Goal: Navigation & Orientation: Find specific page/section

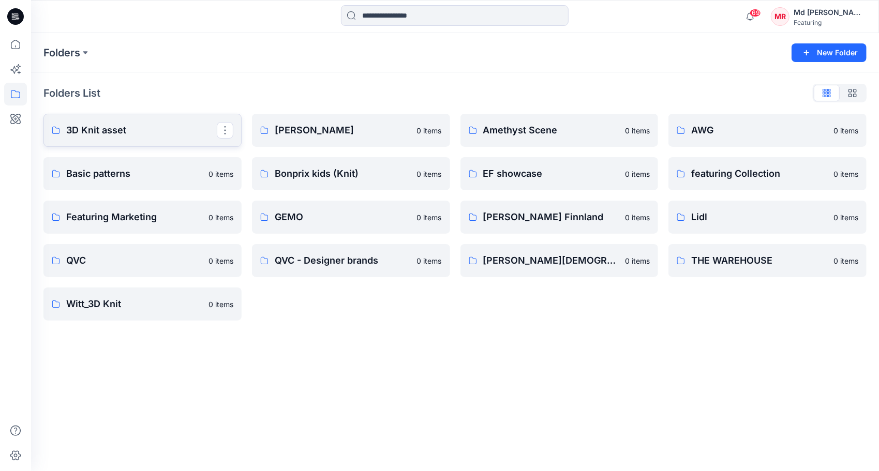
click at [107, 132] on p "3D Knit asset" at bounding box center [141, 130] width 151 height 14
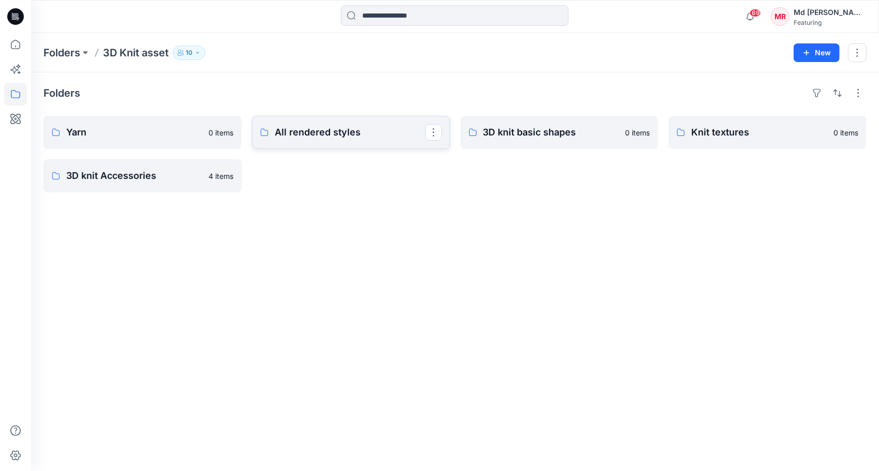
click at [302, 143] on link "All rendered styles" at bounding box center [351, 132] width 198 height 33
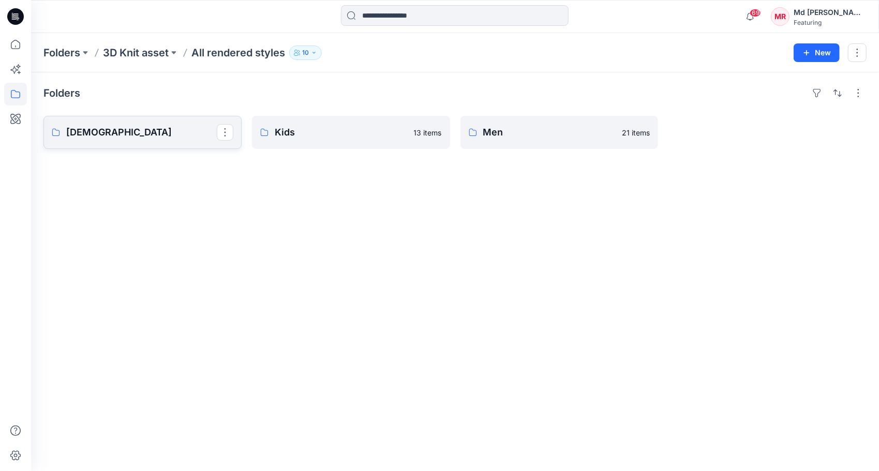
click at [88, 132] on p "[DEMOGRAPHIC_DATA]" at bounding box center [141, 132] width 151 height 14
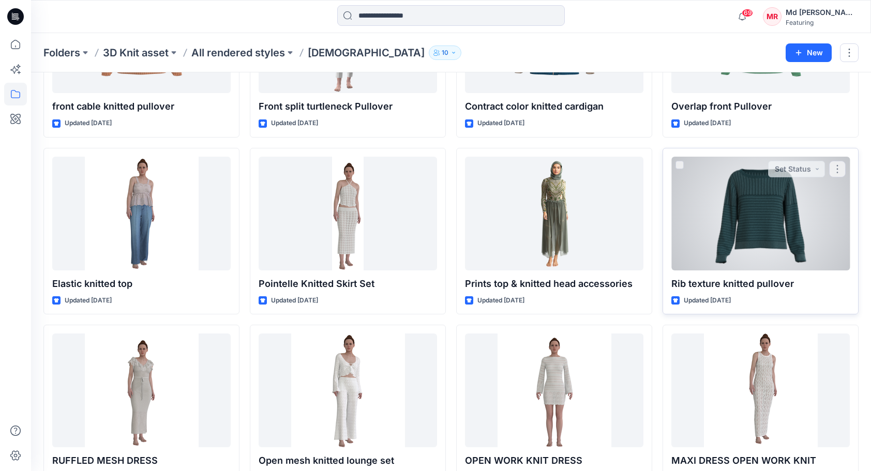
scroll to position [7101, 0]
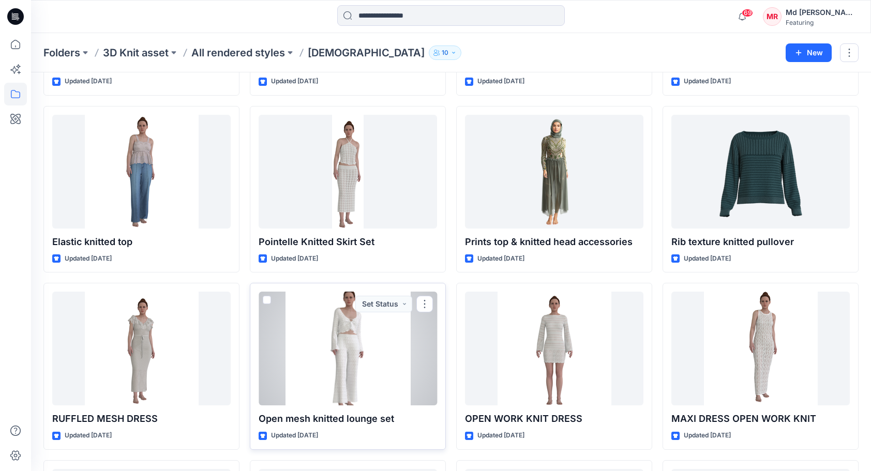
click at [347, 332] on div at bounding box center [348, 349] width 179 height 114
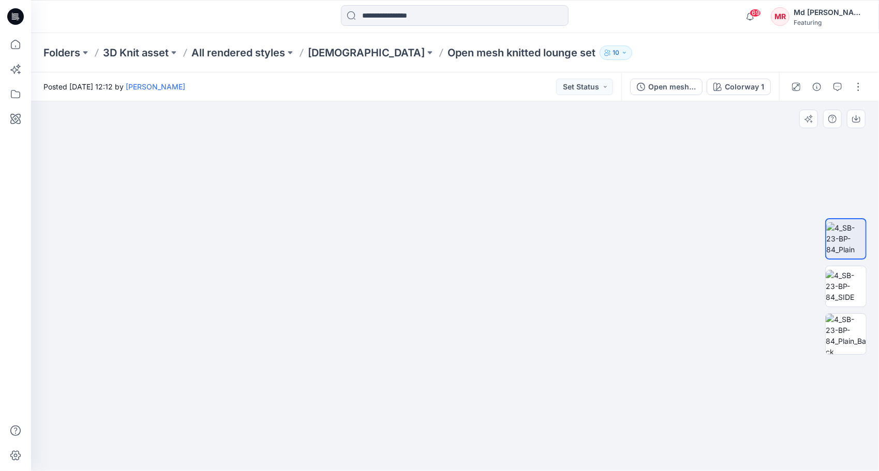
drag, startPoint x: 504, startPoint y: 181, endPoint x: 503, endPoint y: 452, distance: 271.2
click at [503, 452] on img at bounding box center [456, 143] width 1480 height 655
drag, startPoint x: 533, startPoint y: 288, endPoint x: 530, endPoint y: 326, distance: 38.4
click at [530, 326] on img at bounding box center [451, 164] width 1480 height 616
click at [837, 293] on img at bounding box center [846, 286] width 40 height 33
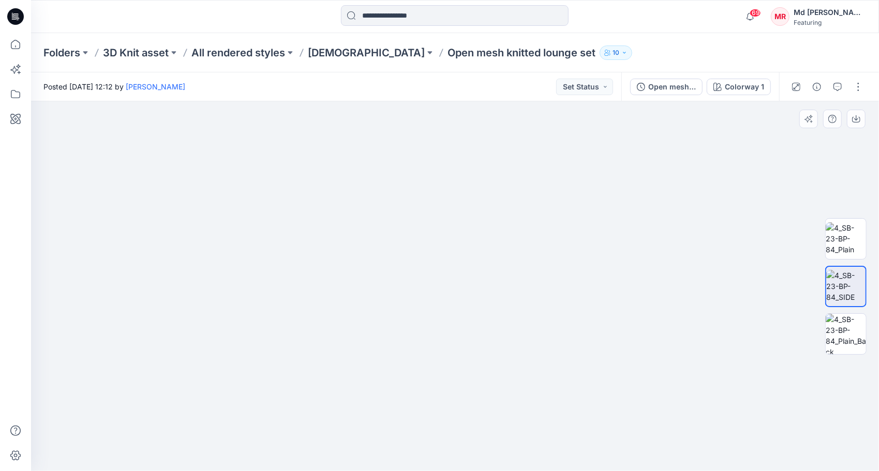
drag, startPoint x: 452, startPoint y: 167, endPoint x: 468, endPoint y: 340, distance: 174.1
click at [472, 344] on img at bounding box center [471, 161] width 1203 height 622
click at [835, 223] on img at bounding box center [846, 239] width 40 height 33
drag, startPoint x: 509, startPoint y: 168, endPoint x: 561, endPoint y: 294, distance: 136.7
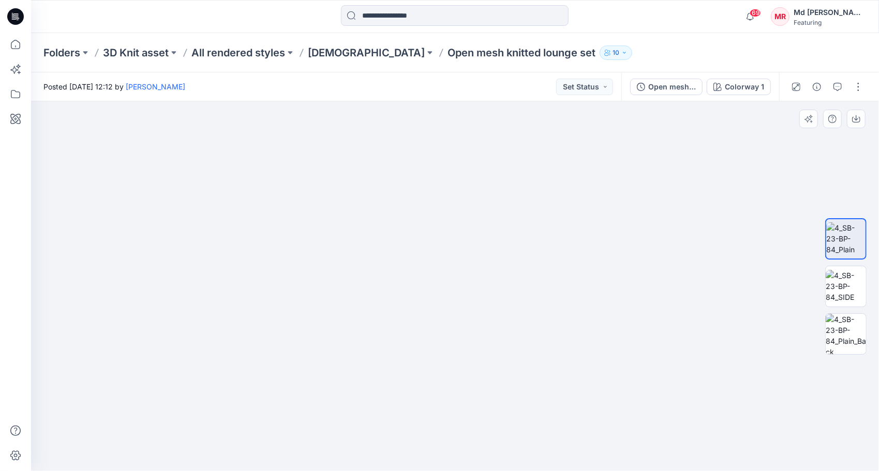
drag, startPoint x: 544, startPoint y: 258, endPoint x: 548, endPoint y: 328, distance: 69.9
click at [546, 330] on img at bounding box center [515, 75] width 1758 height 791
click at [861, 332] on img at bounding box center [846, 334] width 40 height 40
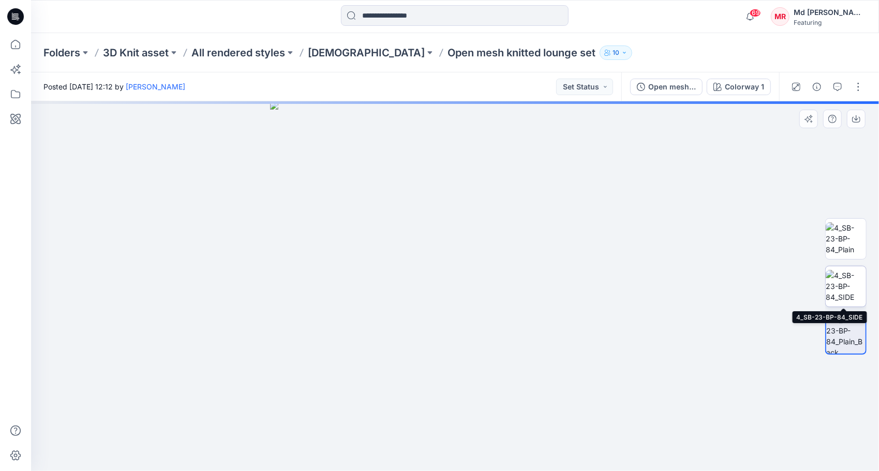
click at [844, 287] on img at bounding box center [846, 286] width 40 height 33
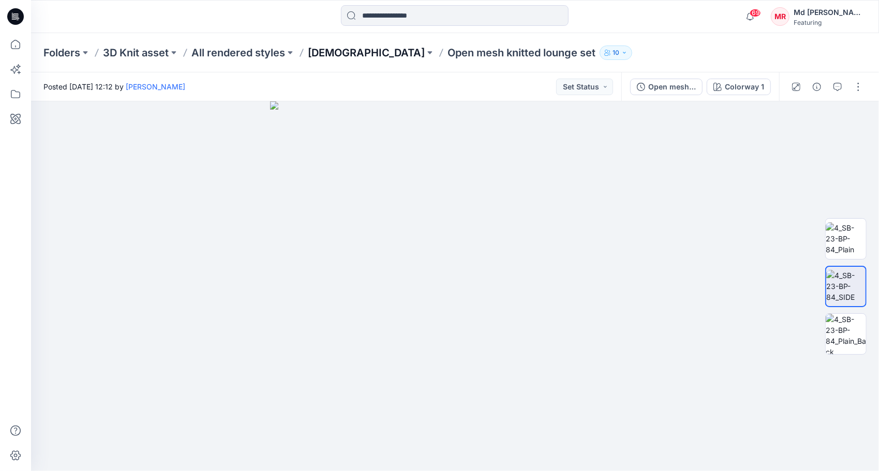
click at [320, 58] on p "[DEMOGRAPHIC_DATA]" at bounding box center [366, 53] width 117 height 14
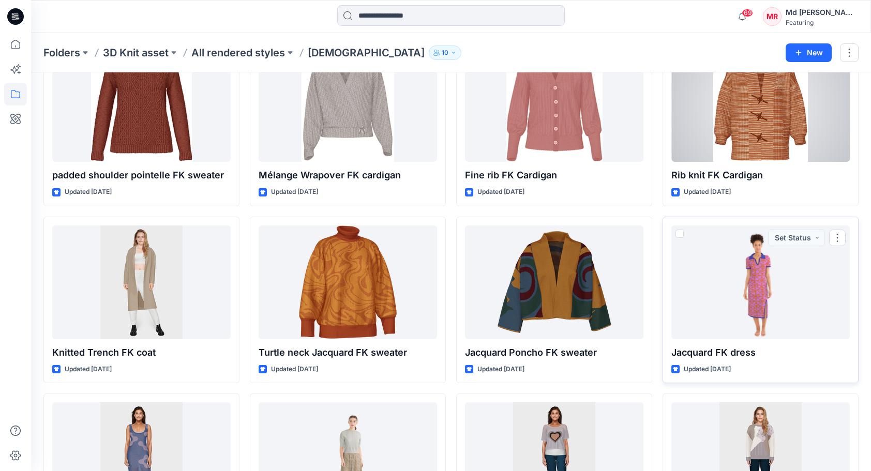
scroll to position [4916, 0]
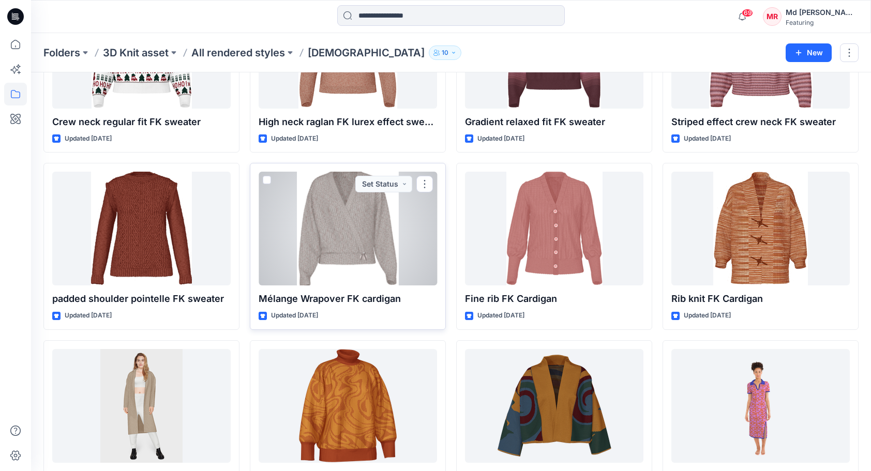
click at [366, 229] on div at bounding box center [348, 229] width 179 height 114
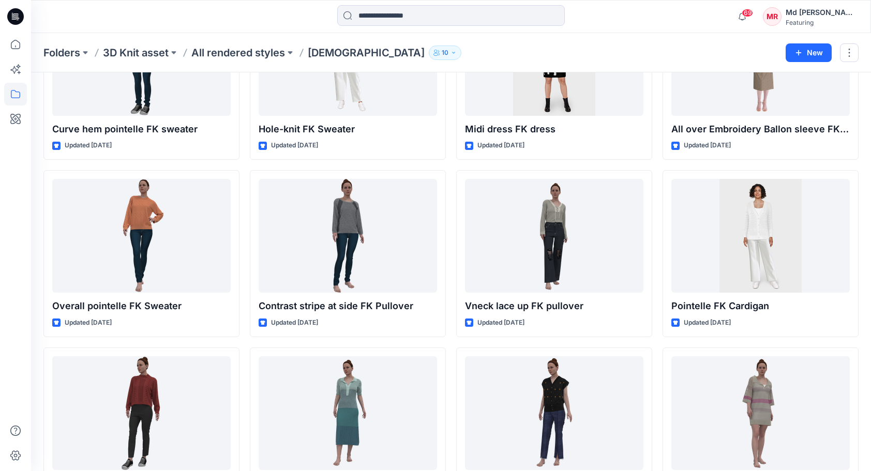
scroll to position [5796, 0]
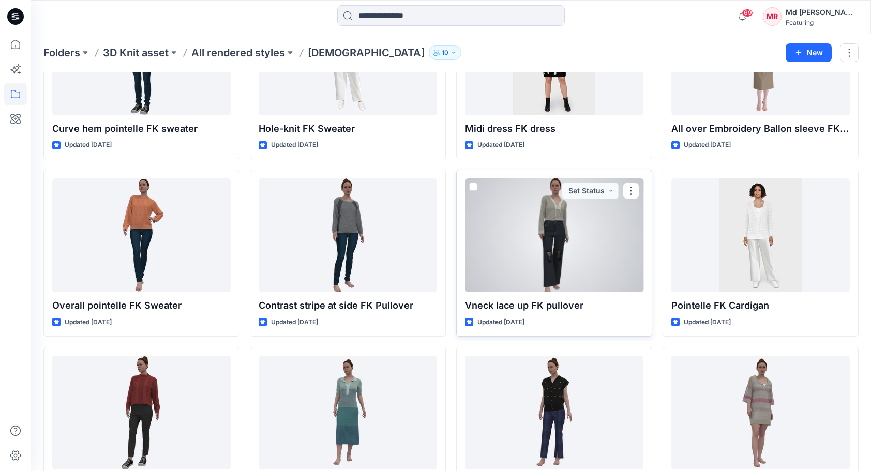
click at [558, 219] on div at bounding box center [554, 236] width 179 height 114
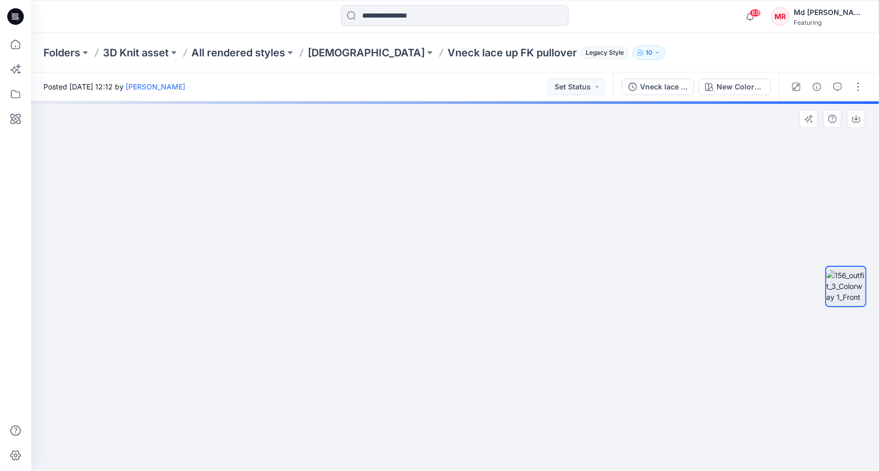
drag, startPoint x: 498, startPoint y: 184, endPoint x: 456, endPoint y: 471, distance: 289.7
click at [453, 471] on html "69 Notifications Aurelie Rob changed the status of Style-24 to Rejected ` View …" at bounding box center [439, 235] width 879 height 471
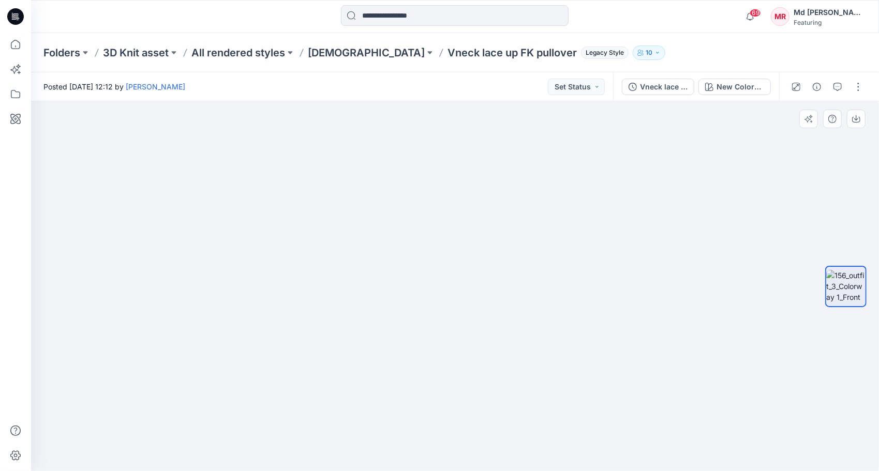
drag, startPoint x: 489, startPoint y: 351, endPoint x: 481, endPoint y: 360, distance: 11.4
click at [490, 374] on img at bounding box center [411, 121] width 1815 height 700
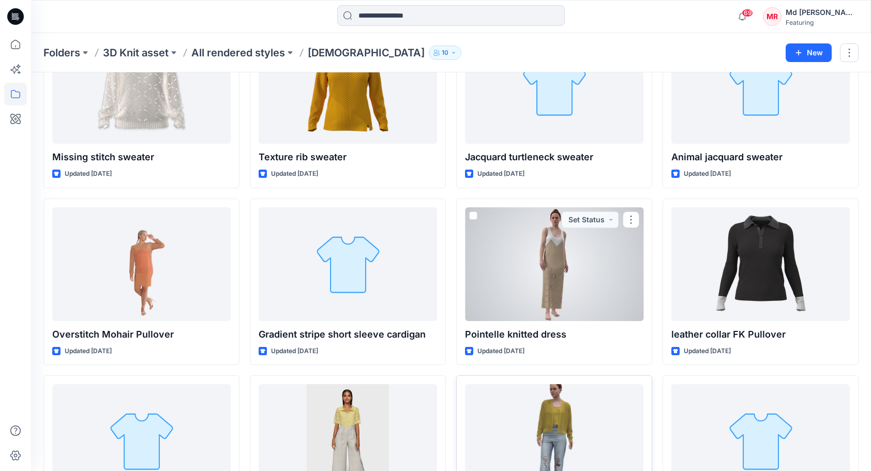
scroll to position [7645, 0]
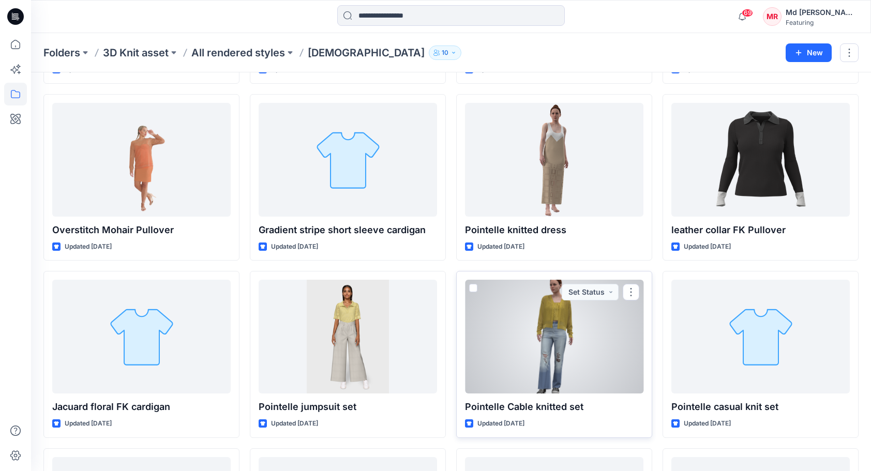
click at [590, 325] on div at bounding box center [554, 337] width 179 height 114
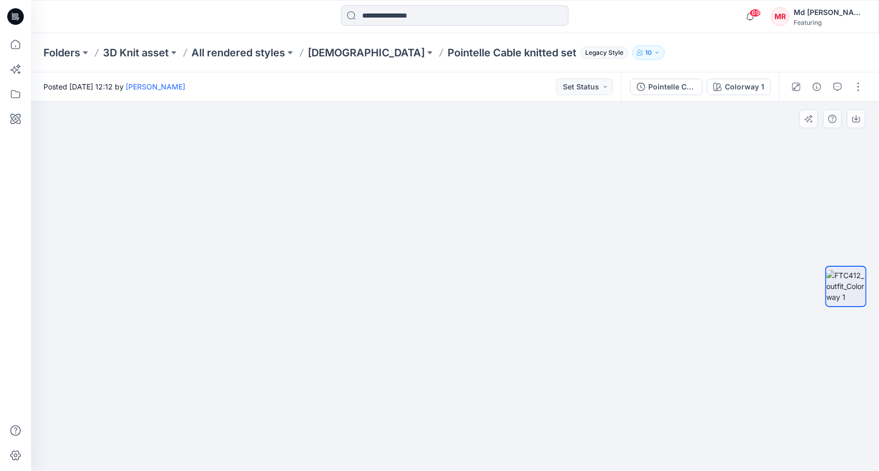
drag, startPoint x: 480, startPoint y: 242, endPoint x: 489, endPoint y: 463, distance: 221.7
click at [489, 463] on img at bounding box center [462, 286] width 898 height 370
drag, startPoint x: 530, startPoint y: 336, endPoint x: 486, endPoint y: 299, distance: 57.3
click at [486, 299] on img at bounding box center [471, 249] width 1294 height 443
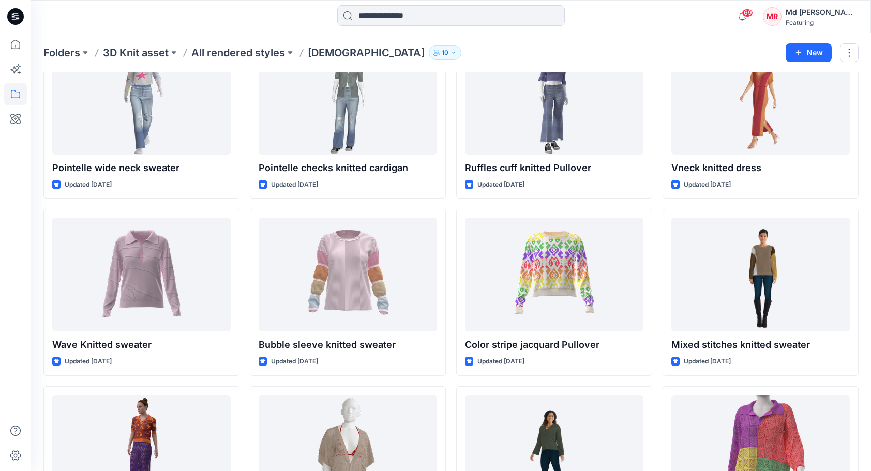
scroll to position [8176, 0]
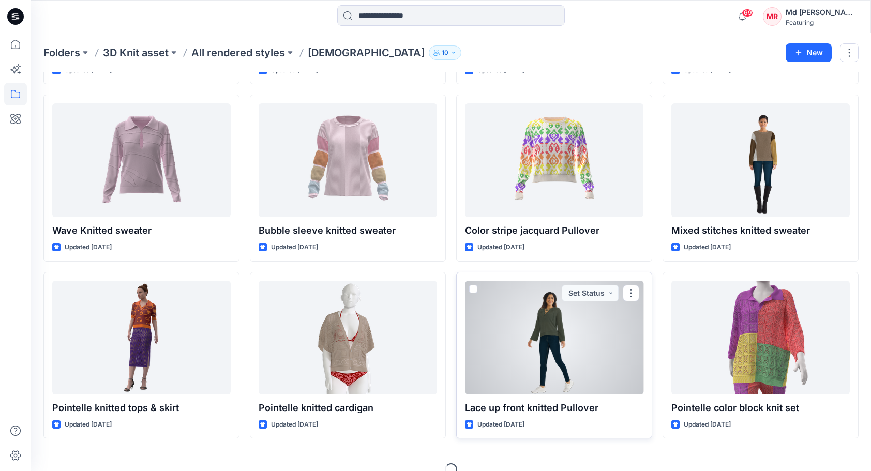
click at [566, 316] on div at bounding box center [554, 338] width 179 height 114
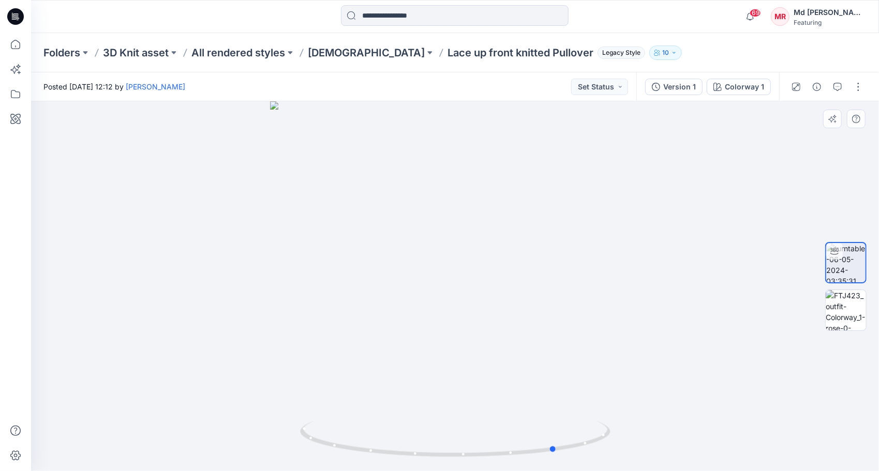
drag, startPoint x: 453, startPoint y: 455, endPoint x: 244, endPoint y: 384, distance: 220.8
click at [244, 384] on div at bounding box center [455, 286] width 848 height 370
click at [864, 316] on img at bounding box center [846, 310] width 40 height 40
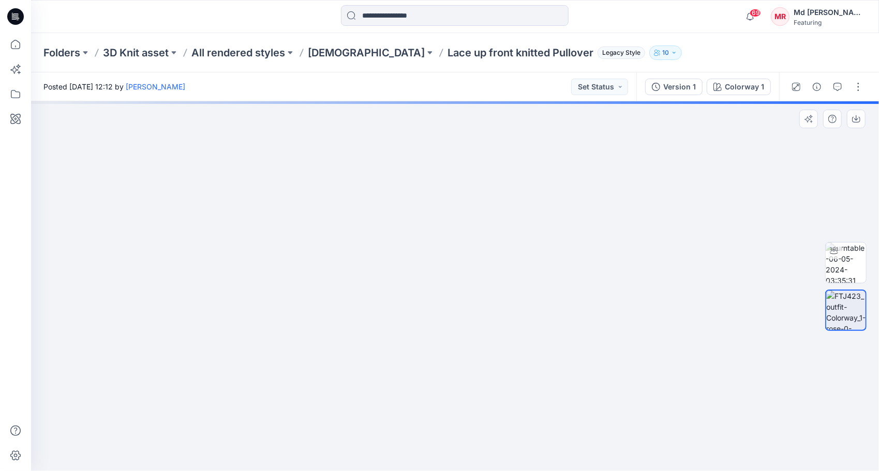
drag, startPoint x: 457, startPoint y: 202, endPoint x: 460, endPoint y: 331, distance: 128.9
click at [460, 331] on img at bounding box center [455, 273] width 472 height 398
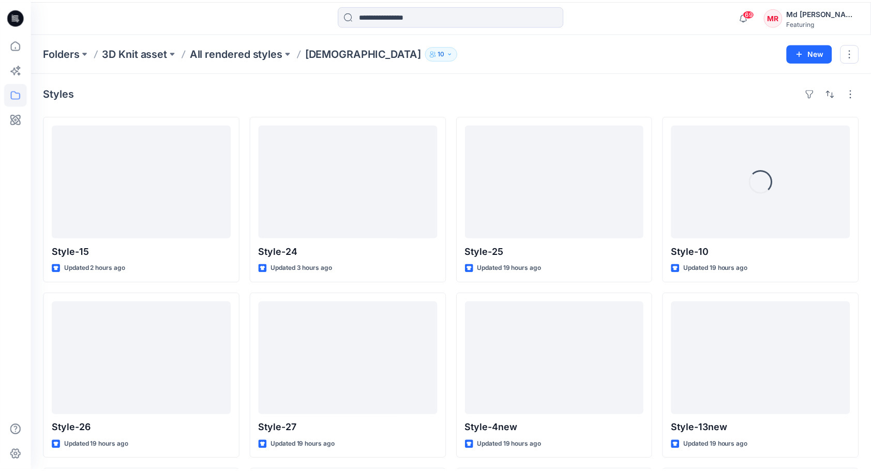
scroll to position [8176, 0]
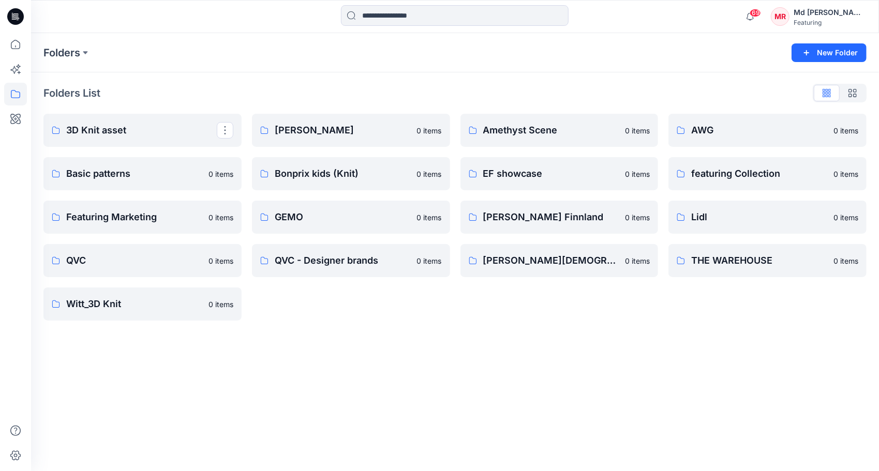
click at [106, 133] on p "3D Knit asset" at bounding box center [141, 130] width 151 height 14
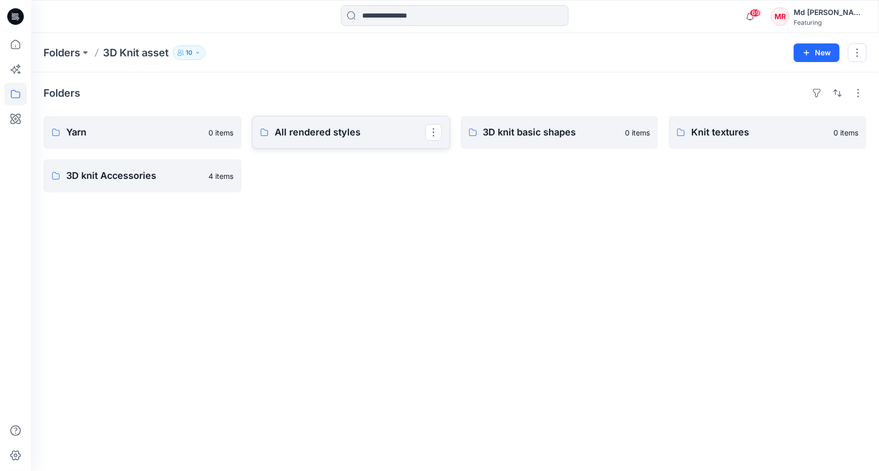
click at [328, 130] on p "All rendered styles" at bounding box center [350, 132] width 151 height 14
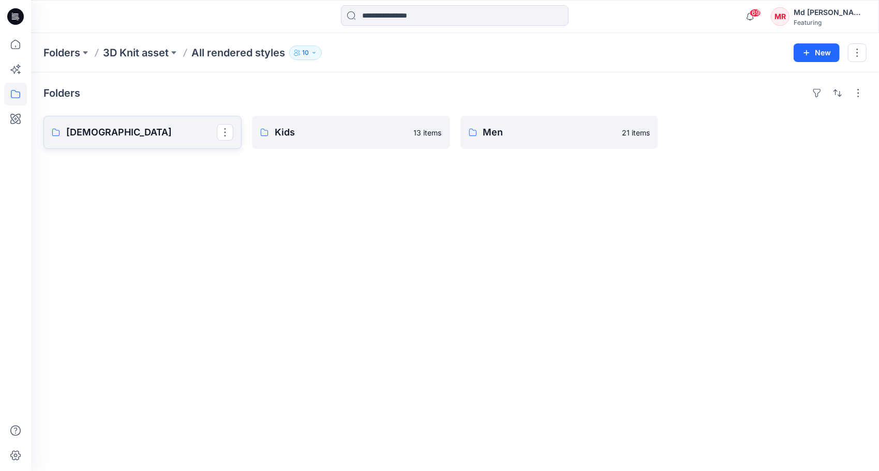
click at [85, 134] on p "[DEMOGRAPHIC_DATA]" at bounding box center [141, 132] width 151 height 14
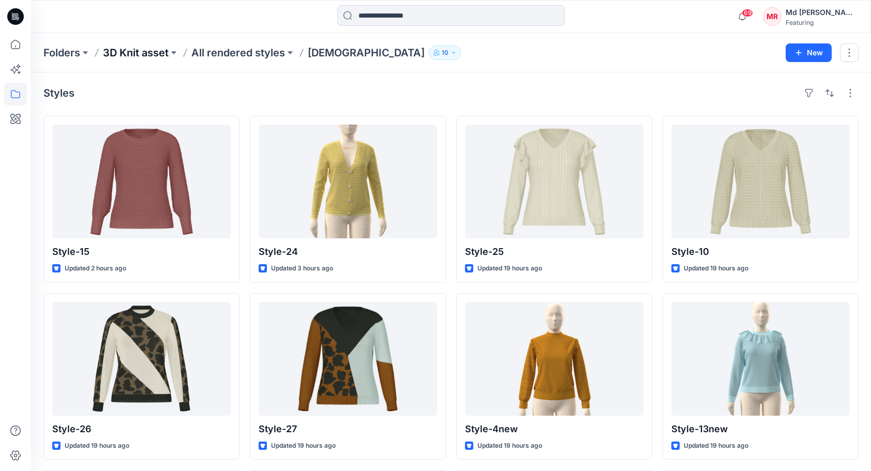
click at [115, 53] on p "3D Knit asset" at bounding box center [136, 53] width 66 height 14
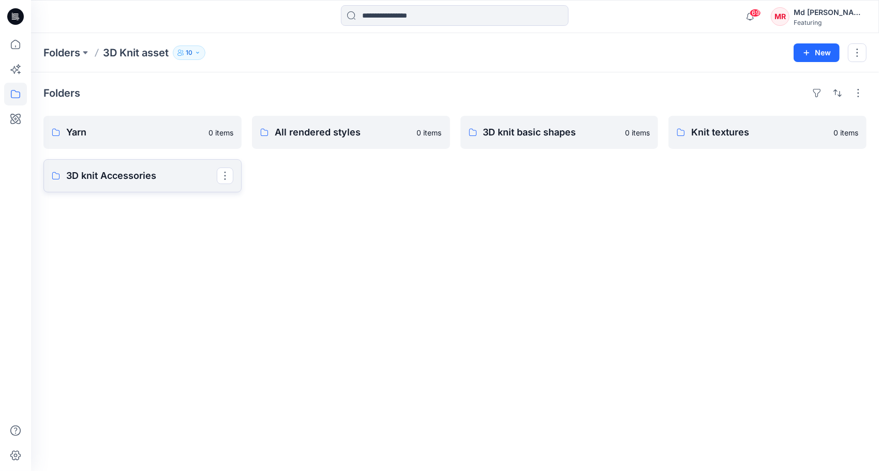
click at [130, 185] on link "3D knit Accessories" at bounding box center [142, 175] width 198 height 33
click at [703, 136] on p "Knit textures" at bounding box center [766, 132] width 151 height 14
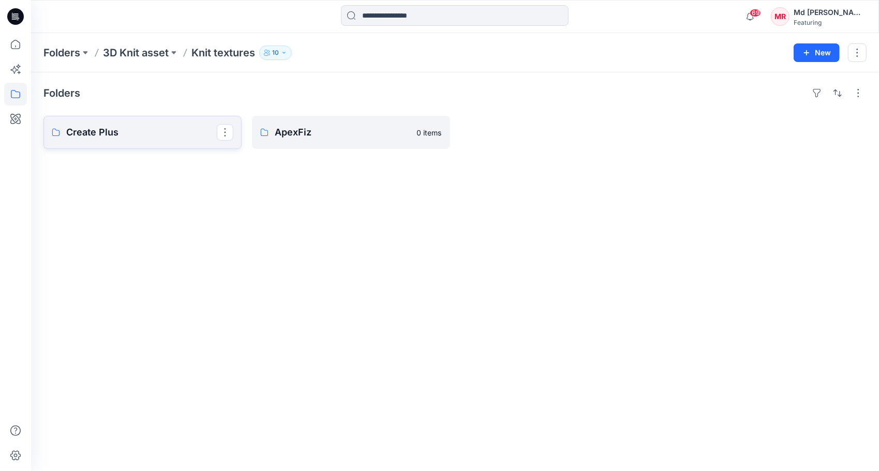
click at [129, 136] on p "Create Plus" at bounding box center [141, 132] width 151 height 14
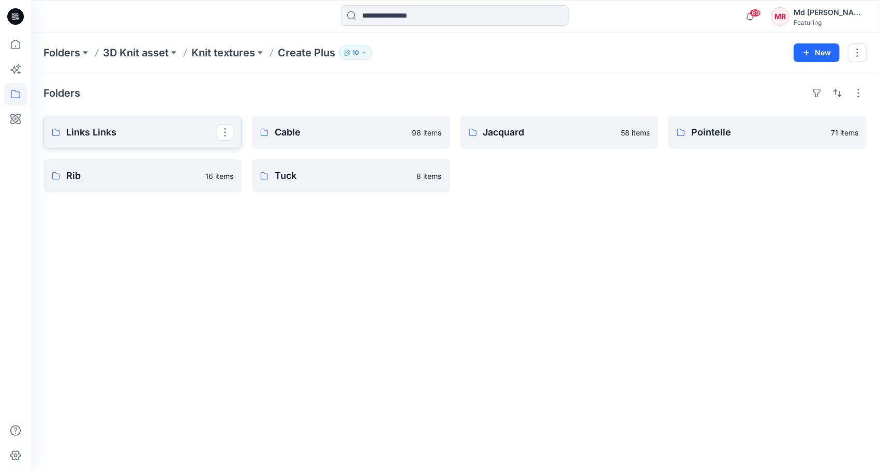
click at [152, 134] on p "Links Links" at bounding box center [141, 132] width 151 height 14
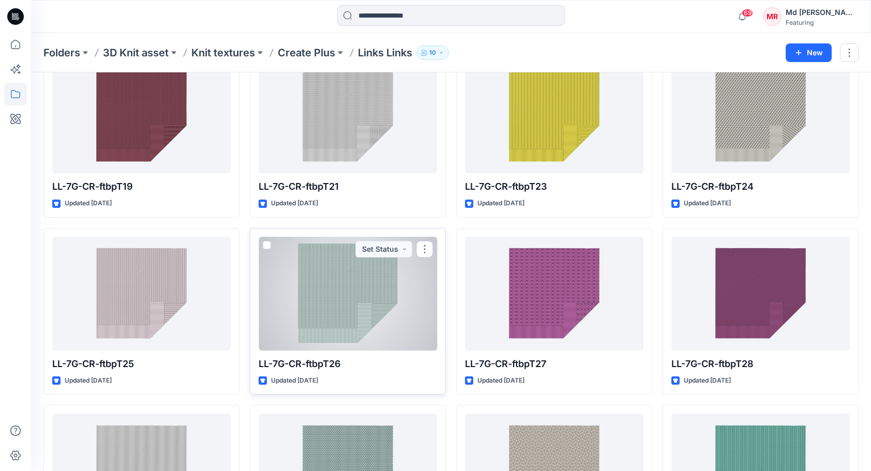
scroll to position [1275, 0]
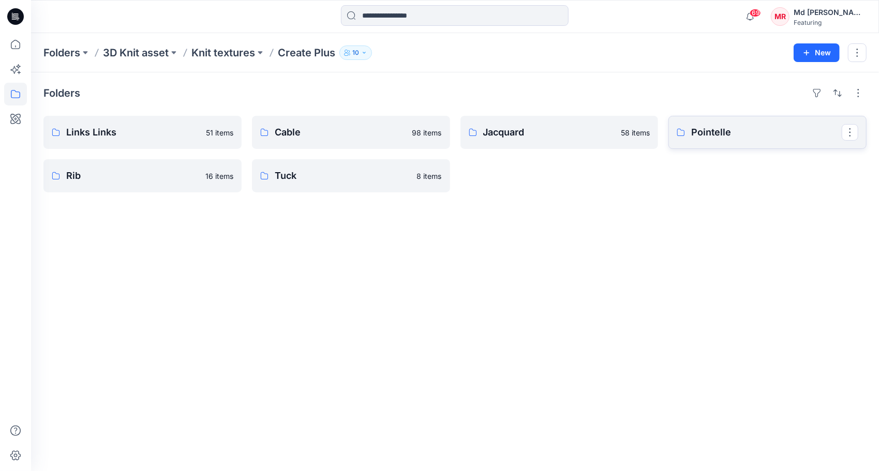
click at [721, 129] on p "Pointelle" at bounding box center [766, 132] width 151 height 14
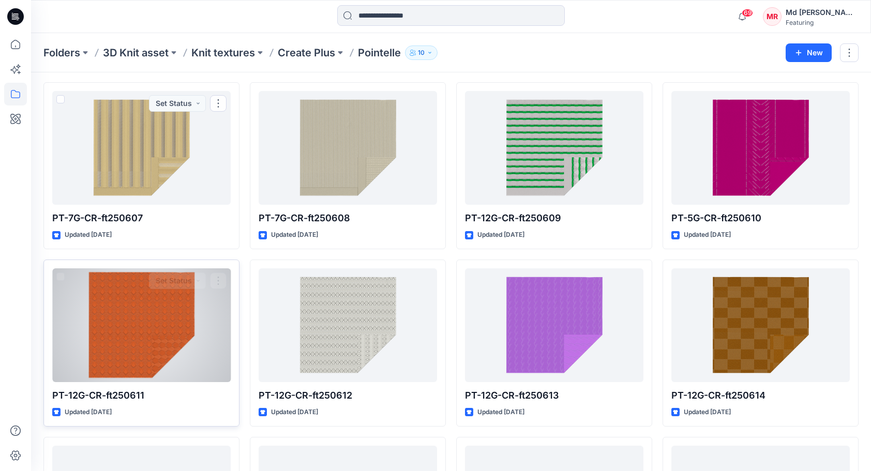
scroll to position [2065, 0]
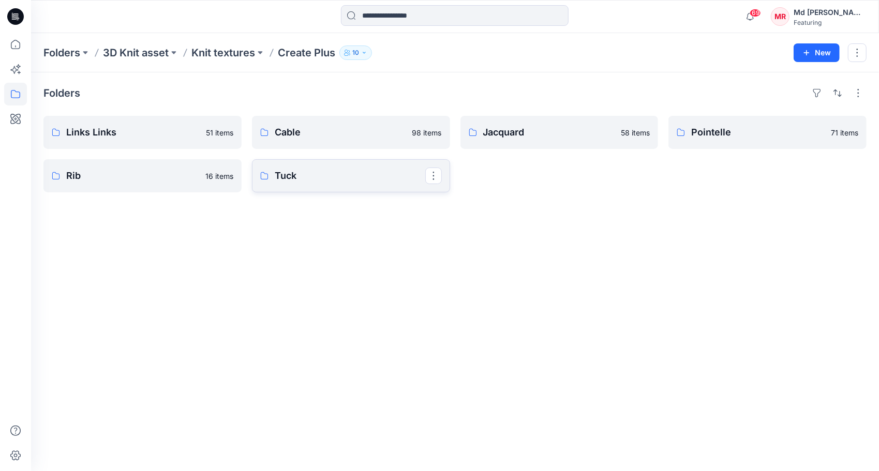
click at [304, 179] on p "Tuck" at bounding box center [350, 176] width 151 height 14
click at [337, 138] on p "Cable" at bounding box center [350, 132] width 151 height 14
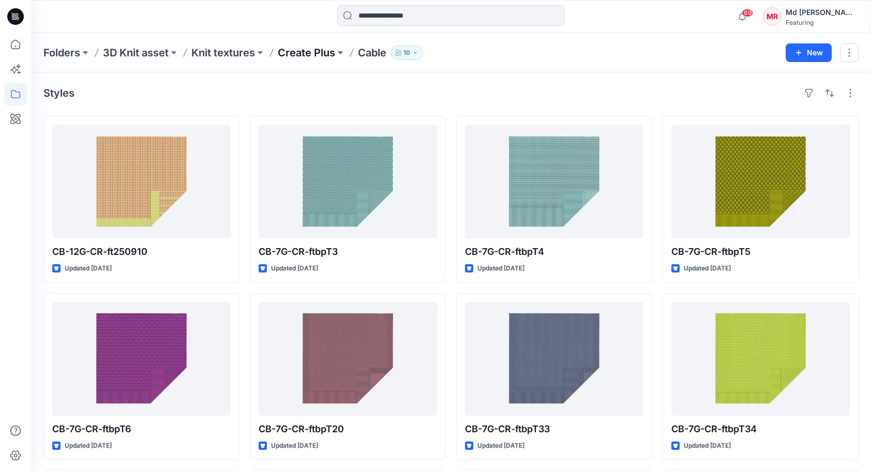
click at [307, 52] on p "Create Plus" at bounding box center [306, 53] width 57 height 14
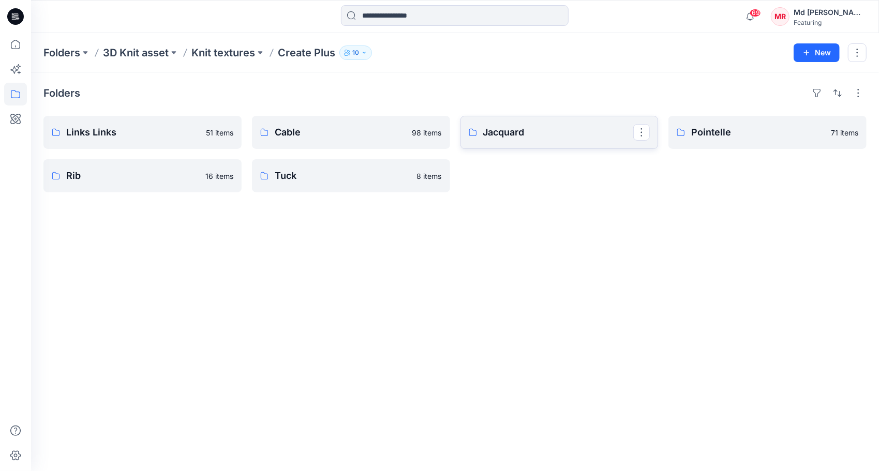
click at [524, 134] on p "Jacquard" at bounding box center [558, 132] width 151 height 14
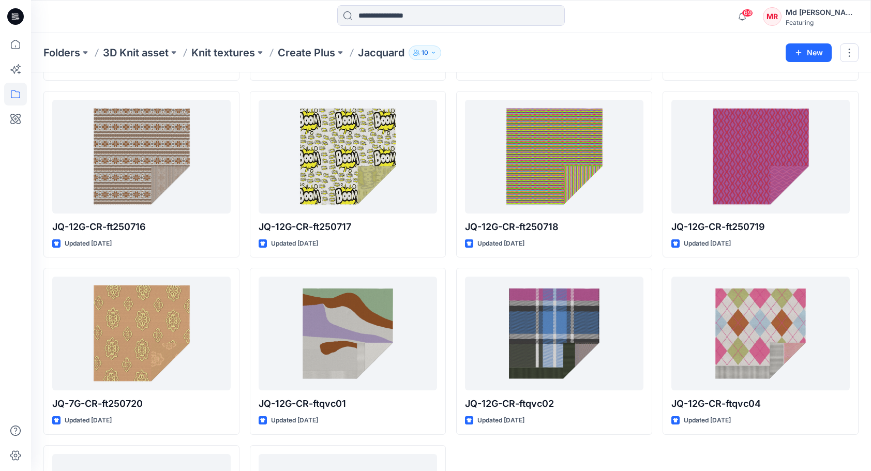
scroll to position [2300, 0]
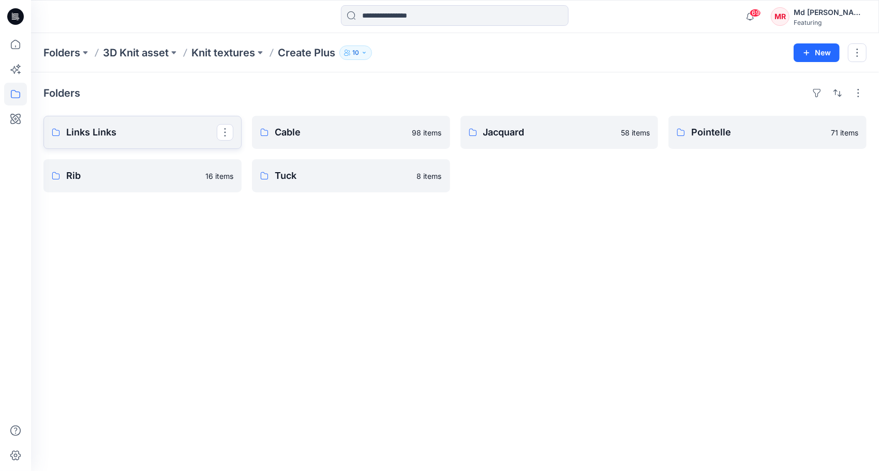
click at [98, 123] on link "Links Links" at bounding box center [142, 132] width 198 height 33
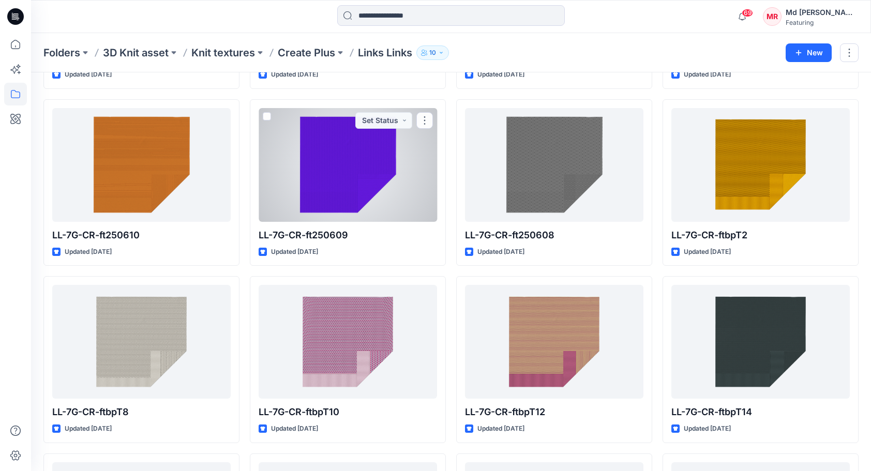
scroll to position [290, 0]
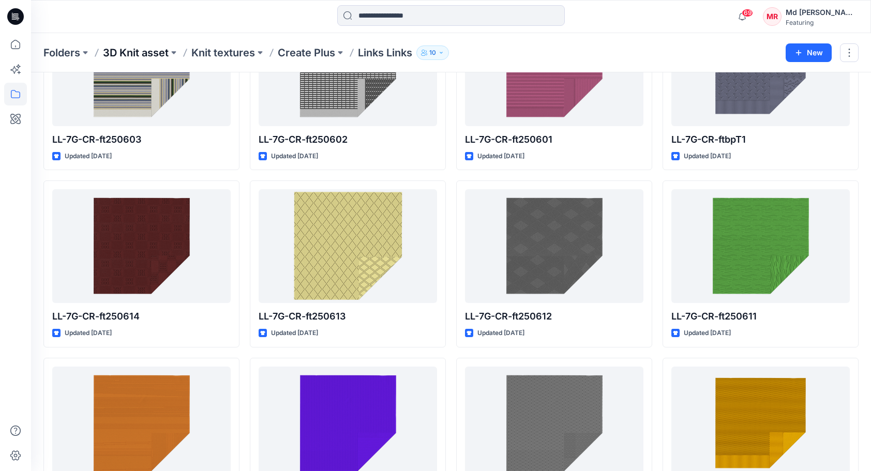
click at [138, 55] on p "3D Knit asset" at bounding box center [136, 53] width 66 height 14
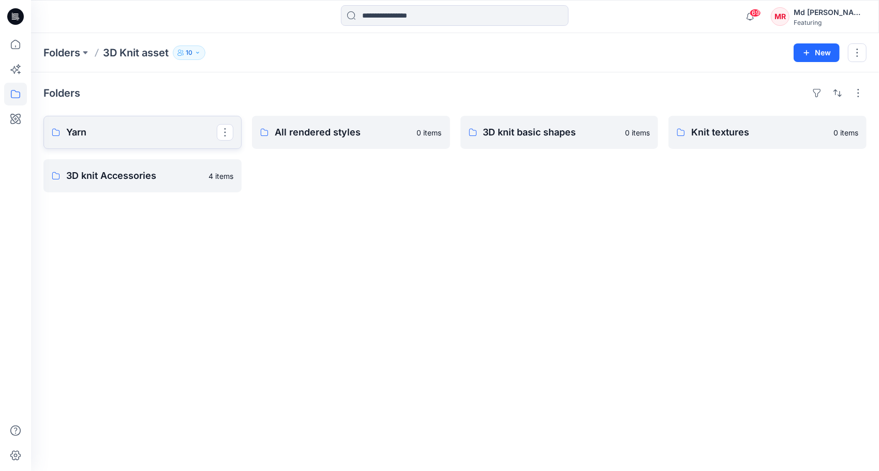
click at [134, 145] on link "Yarn" at bounding box center [142, 132] width 198 height 33
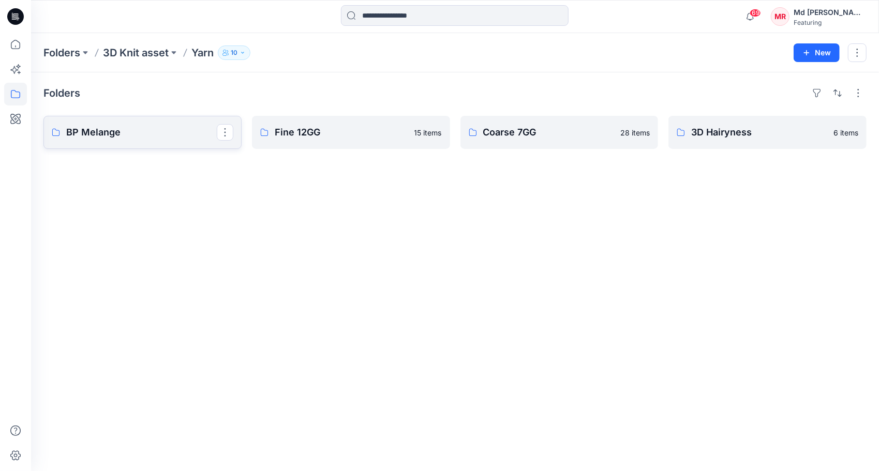
click at [125, 136] on p "BP Melange" at bounding box center [141, 132] width 151 height 14
click at [311, 134] on p "Fine 12GG" at bounding box center [350, 132] width 151 height 14
click at [499, 126] on p "Coarse 7GG" at bounding box center [558, 132] width 151 height 14
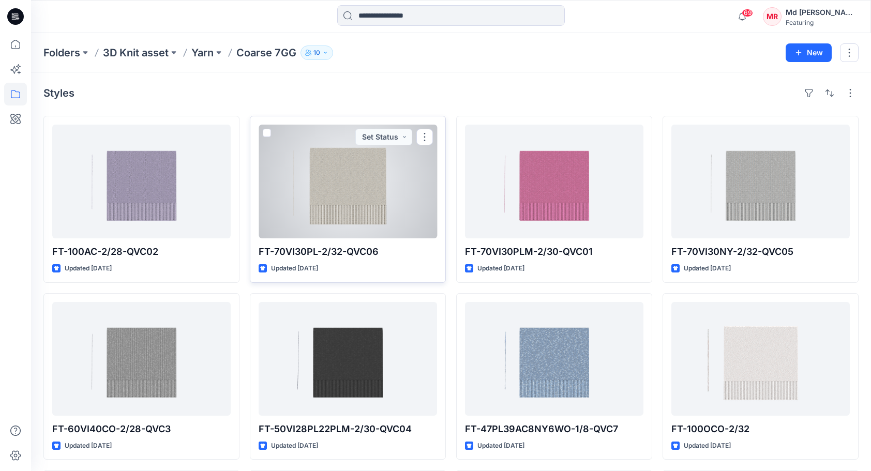
click at [380, 197] on div at bounding box center [348, 182] width 179 height 114
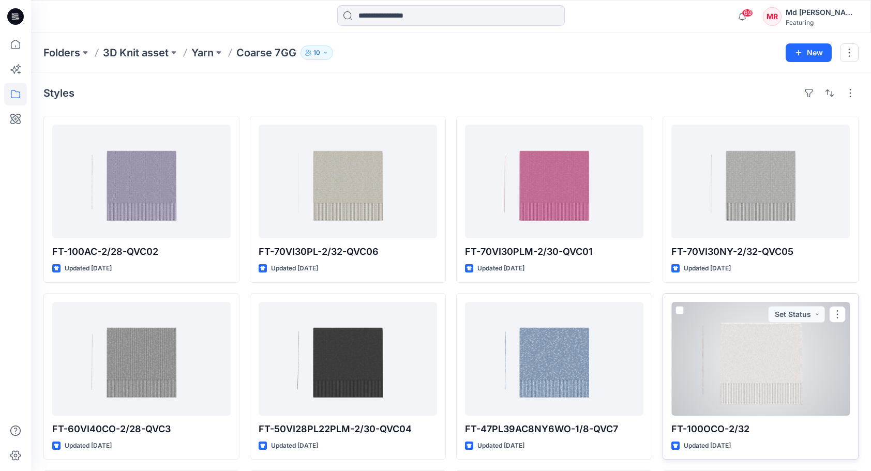
click at [762, 366] on div at bounding box center [761, 359] width 179 height 114
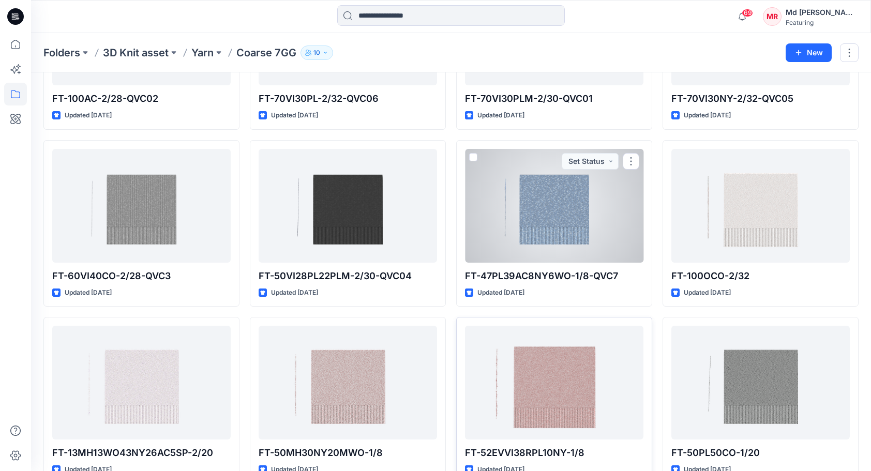
scroll to position [214, 0]
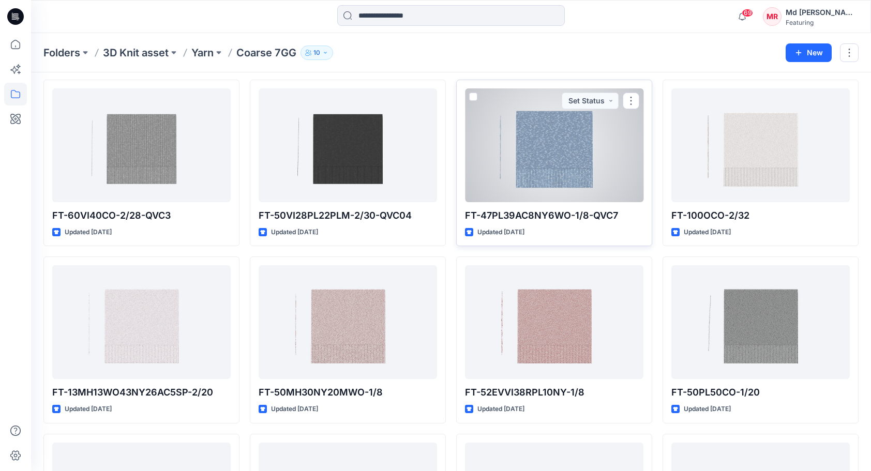
click at [529, 177] on div at bounding box center [554, 145] width 179 height 114
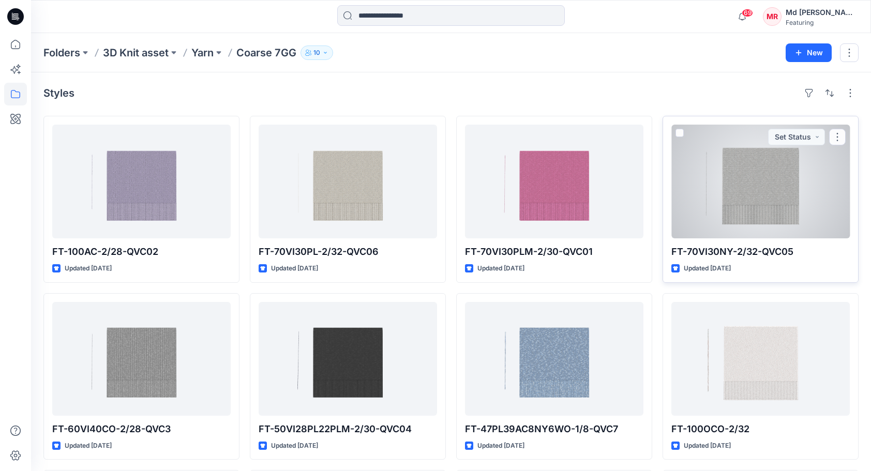
click at [749, 201] on div at bounding box center [761, 182] width 179 height 114
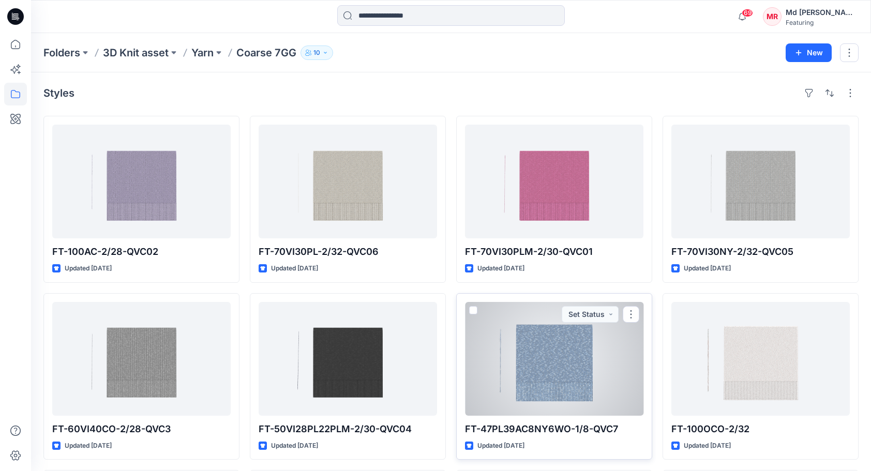
click at [533, 375] on div at bounding box center [554, 359] width 179 height 114
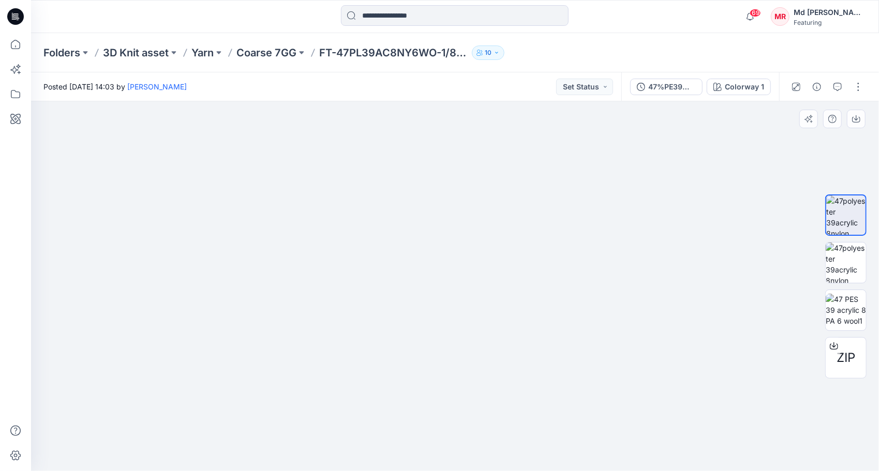
drag, startPoint x: 434, startPoint y: 302, endPoint x: 439, endPoint y: 388, distance: 86.1
drag, startPoint x: 450, startPoint y: 338, endPoint x: 450, endPoint y: 263, distance: 75.0
drag, startPoint x: 466, startPoint y: 277, endPoint x: 772, endPoint y: 279, distance: 305.9
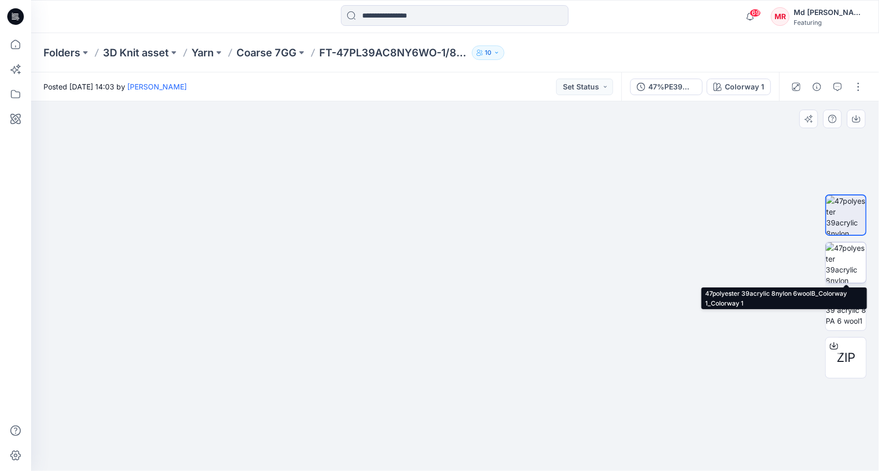
click at [847, 275] on img at bounding box center [846, 263] width 40 height 40
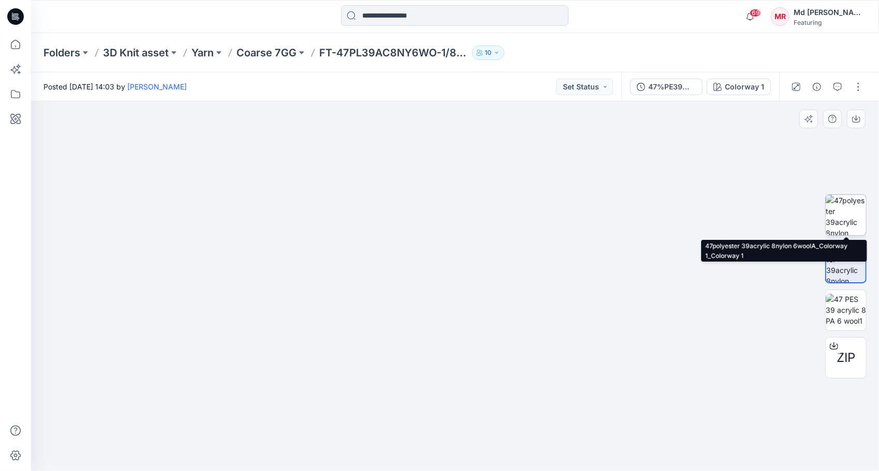
click at [843, 208] on img at bounding box center [846, 215] width 40 height 40
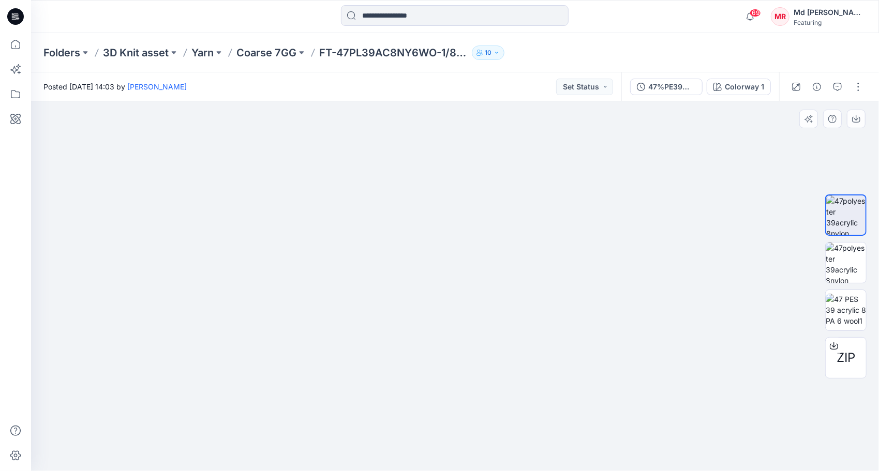
drag, startPoint x: 557, startPoint y: 328, endPoint x: 575, endPoint y: 388, distance: 63.2
click at [577, 387] on img at bounding box center [457, 157] width 898 height 629
drag, startPoint x: 490, startPoint y: 341, endPoint x: 484, endPoint y: 229, distance: 111.9
click at [484, 229] on img at bounding box center [449, 124] width 917 height 694
drag, startPoint x: 505, startPoint y: 287, endPoint x: 489, endPoint y: 397, distance: 111.9
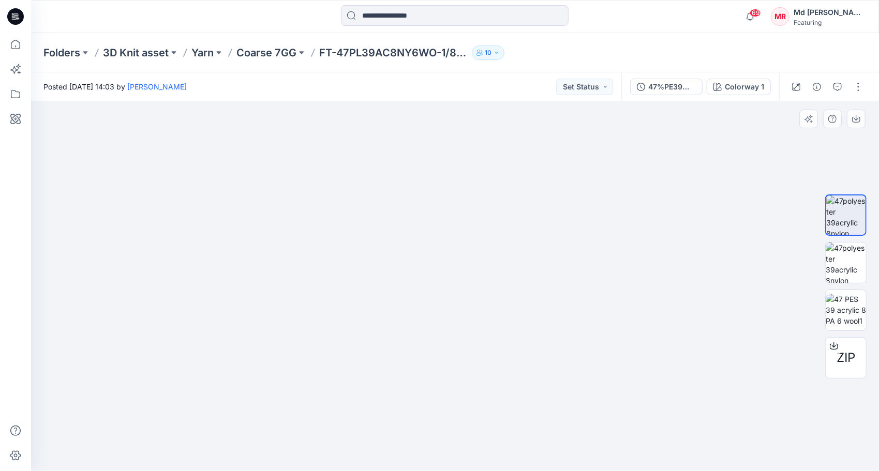
click at [835, 343] on icon at bounding box center [834, 346] width 8 height 8
